Goal: Task Accomplishment & Management: Manage account settings

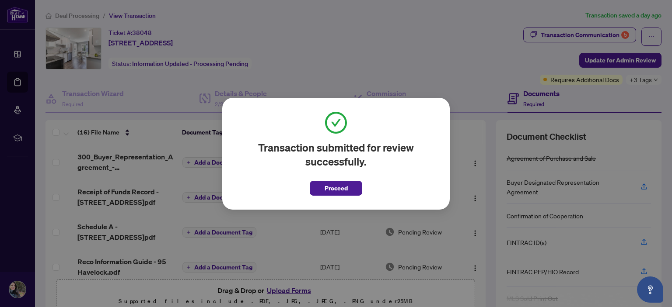
scroll to position [403, 0]
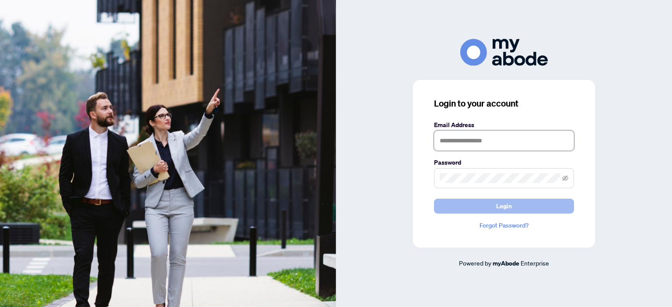
type input "**********"
click at [463, 208] on button "Login" at bounding box center [504, 206] width 140 height 15
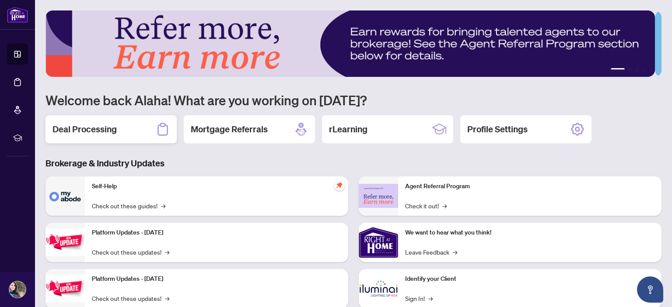
click at [145, 132] on div "Deal Processing" at bounding box center [110, 129] width 131 height 28
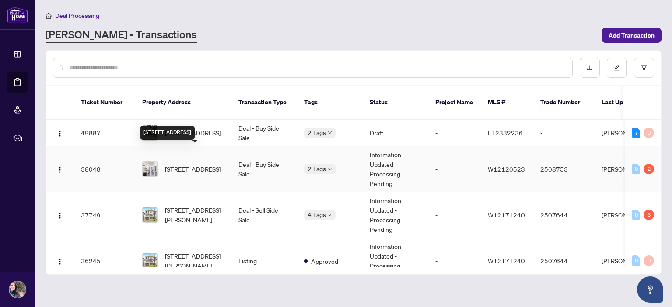
scroll to position [18, 0]
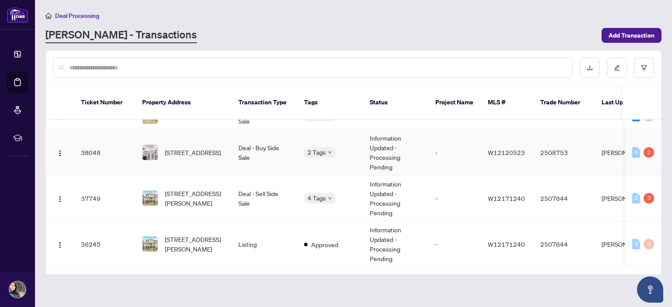
click at [384, 132] on td "Information Updated - Processing Pending" at bounding box center [396, 153] width 66 height 46
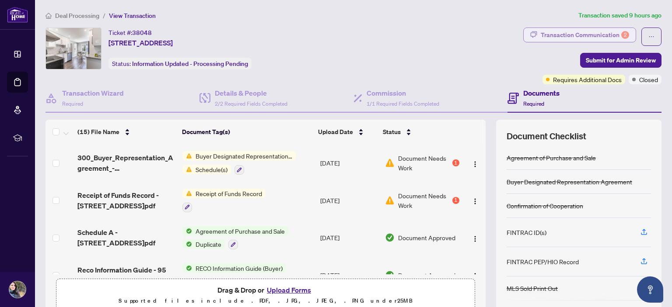
click at [590, 34] on div "Transaction Communication 2" at bounding box center [584, 35] width 88 height 14
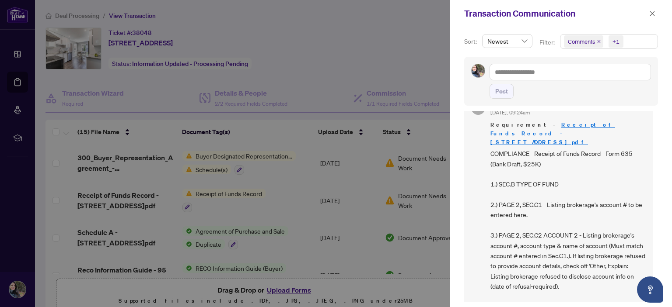
scroll to position [145, 0]
click at [588, 193] on span "COMPLIANCE - Receipt of Funds Record - Form 635 (Bank Draft, $25K) 1.) SEC.B TY…" at bounding box center [567, 235] width 155 height 174
click at [626, 190] on span "COMPLIANCE - Receipt of Funds Record - Form 635 (Bank Draft, $25K) 1.) SEC.B TY…" at bounding box center [567, 235] width 155 height 174
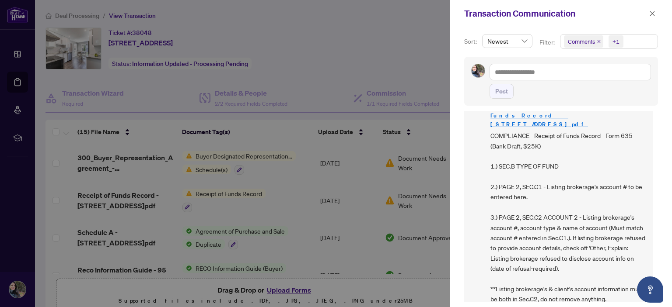
scroll to position [182, 0]
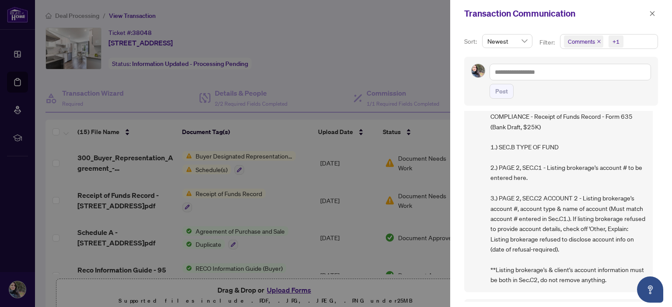
click at [550, 188] on span "COMPLIANCE - Receipt of Funds Record - Form 635 (Bank Draft, $25K) 1.) SEC.B TY…" at bounding box center [567, 199] width 155 height 174
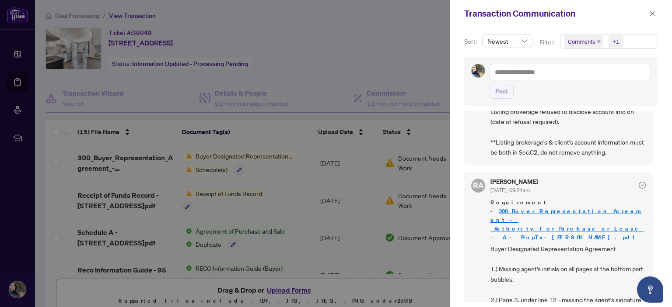
scroll to position [316, 0]
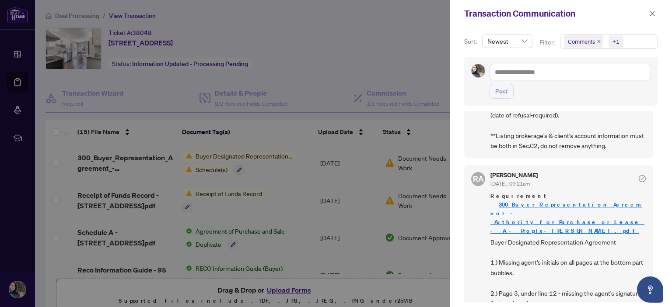
click at [396, 176] on div at bounding box center [336, 153] width 672 height 307
click at [288, 286] on div at bounding box center [336, 153] width 672 height 307
click at [291, 291] on div at bounding box center [336, 153] width 672 height 307
click at [648, 18] on button "button" at bounding box center [651, 13] width 11 height 10
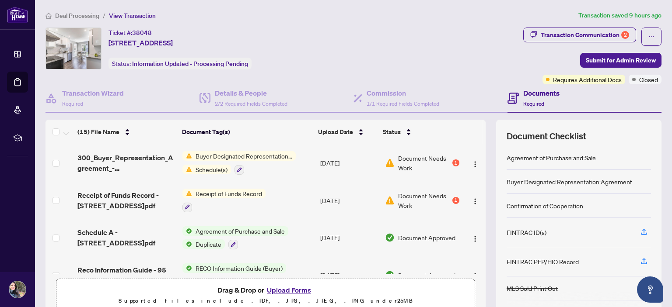
click at [289, 288] on button "Upload Forms" at bounding box center [288, 290] width 49 height 11
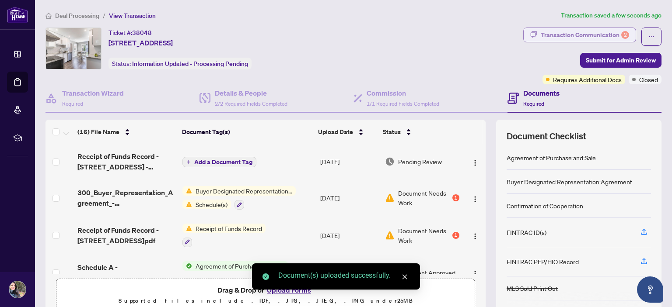
click at [579, 37] on div "Transaction Communication 2" at bounding box center [584, 35] width 88 height 14
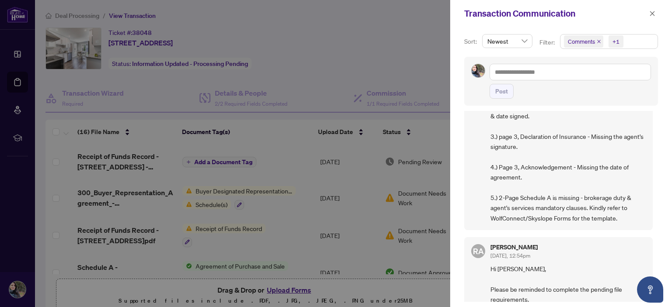
scroll to position [493, 0]
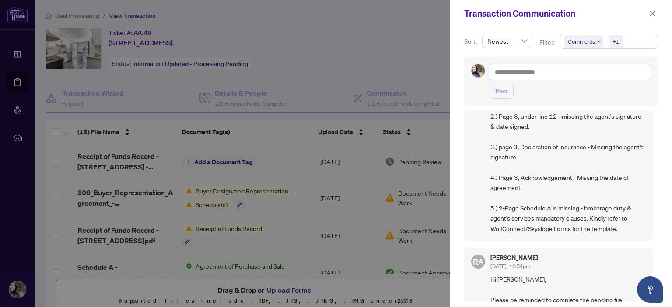
click at [334, 197] on div at bounding box center [336, 153] width 672 height 307
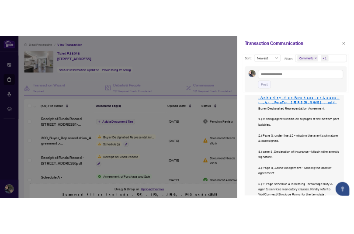
scroll to position [405, 0]
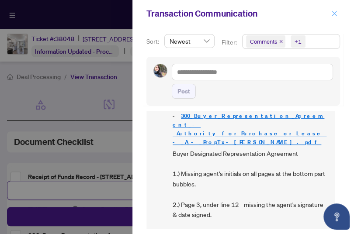
click at [334, 12] on icon "close" at bounding box center [334, 13] width 6 height 6
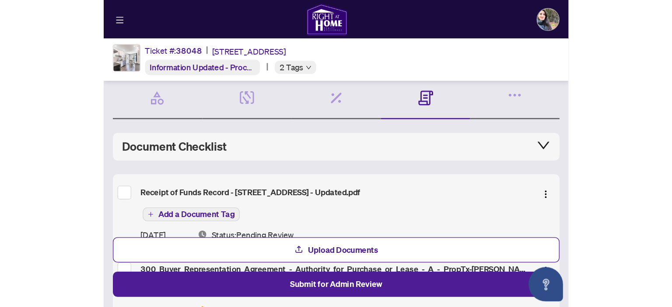
scroll to position [0, 0]
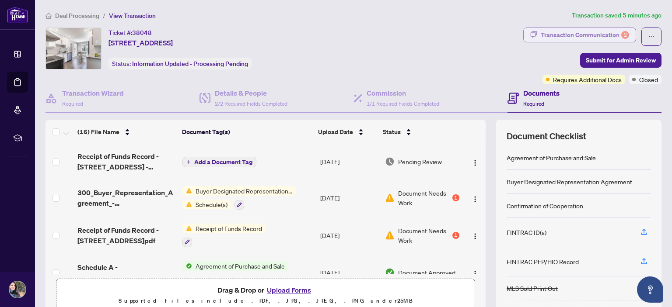
click at [579, 33] on div "Transaction Communication 2" at bounding box center [584, 35] width 88 height 14
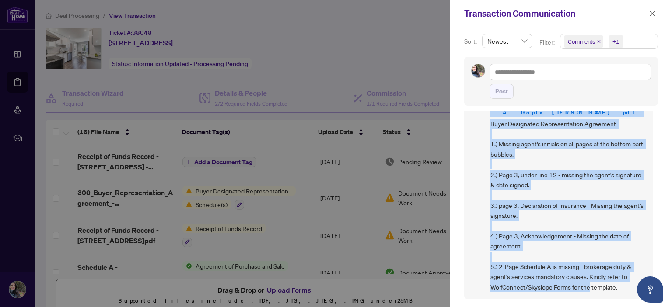
scroll to position [437, 0]
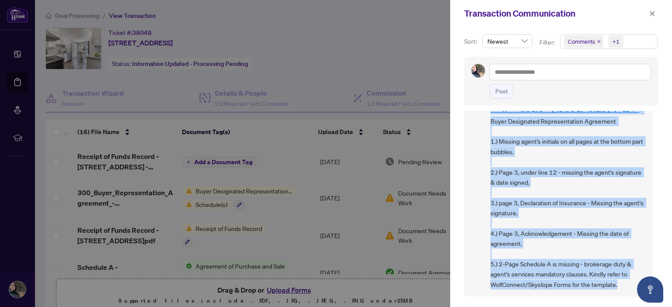
drag, startPoint x: 487, startPoint y: 141, endPoint x: 622, endPoint y: 244, distance: 170.0
click at [622, 244] on div "RA Rhea Alipio Aug/26/2025, 09:21am Requirement - 300_Buyer_Representation_Agre…" at bounding box center [558, 170] width 188 height 253
copy div "Requirement - 300_Buyer_Representation_Agreement_-_Authority_for_Purchase_or_Le…"
click at [553, 178] on span "Buyer Designated Representation Agreement 1.) Missing agent's initials on all p…" at bounding box center [567, 203] width 155 height 174
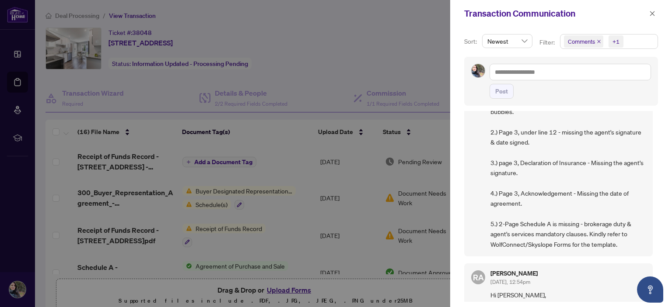
scroll to position [481, 0]
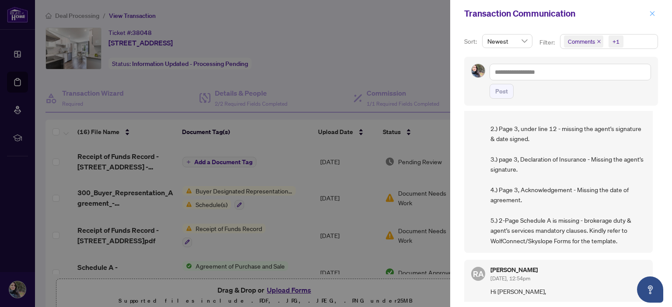
click at [653, 13] on icon "close" at bounding box center [652, 13] width 6 height 6
